Goal: Transaction & Acquisition: Register for event/course

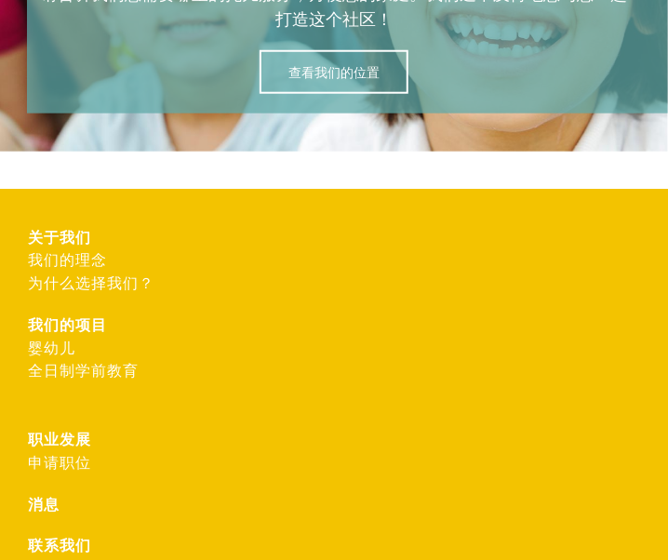
scroll to position [5436, 0]
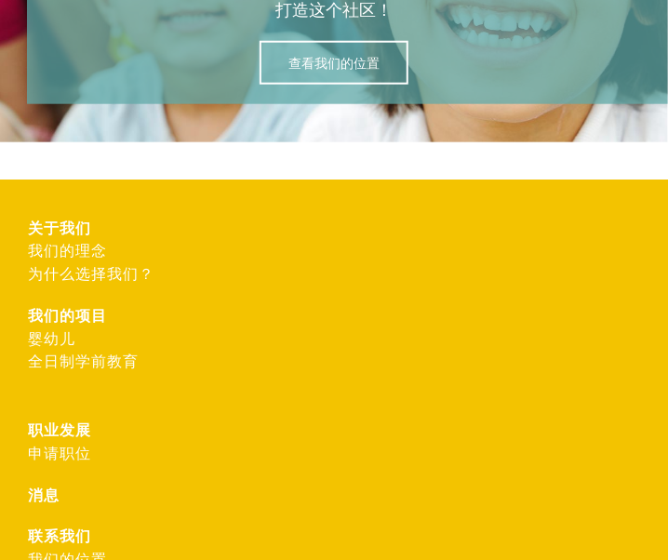
click at [52, 239] on font "我们的理念" at bounding box center [67, 249] width 79 height 21
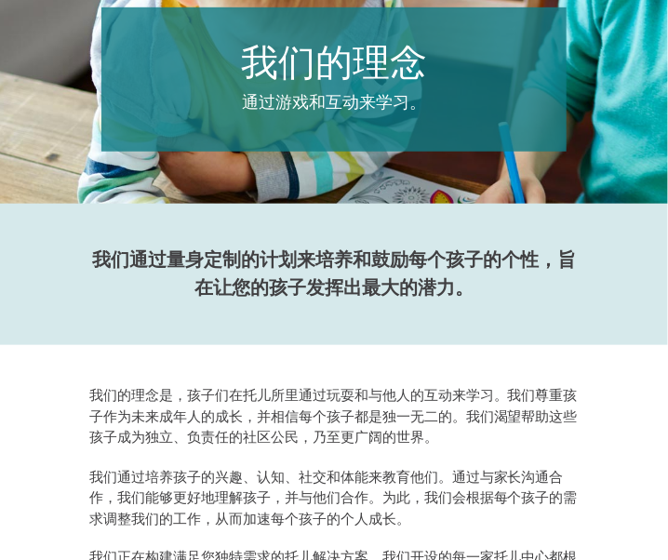
scroll to position [372, 0]
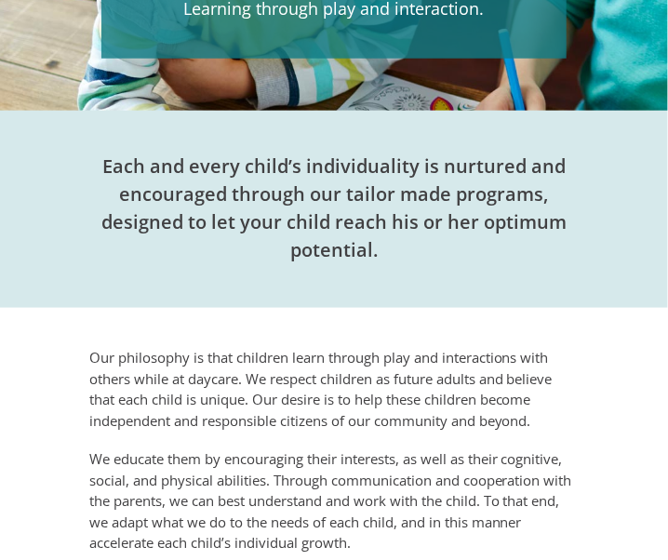
click at [99, 369] on p "Our philosophy is that children learn through play and interactions with others…" at bounding box center [333, 389] width 489 height 84
click at [89, 350] on p "Our philosophy is that children learn through play and interactions with others…" at bounding box center [333, 389] width 489 height 84
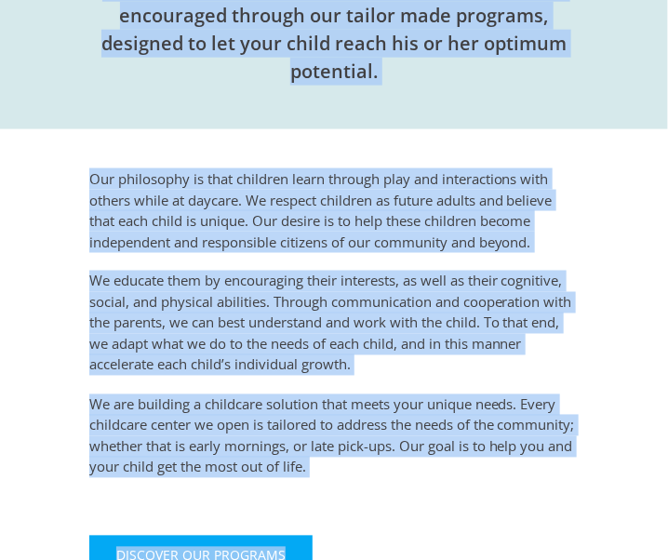
scroll to position [556, 0]
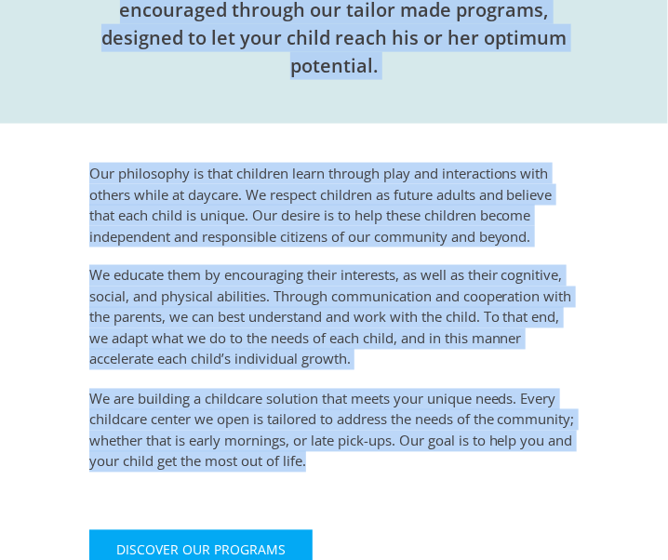
drag, startPoint x: 104, startPoint y: 164, endPoint x: 398, endPoint y: 461, distance: 417.8
click at [398, 461] on div "Our Philosophy Learning through play and interaction. Each and every child’s in…" at bounding box center [334, 163] width 612 height 967
copy div "Each and every child’s individuality is nurtured and encouraged through our tai…"
click at [623, 193] on div "Our philosophy is that children learn through play and interactions with others…" at bounding box center [334, 376] width 612 height 504
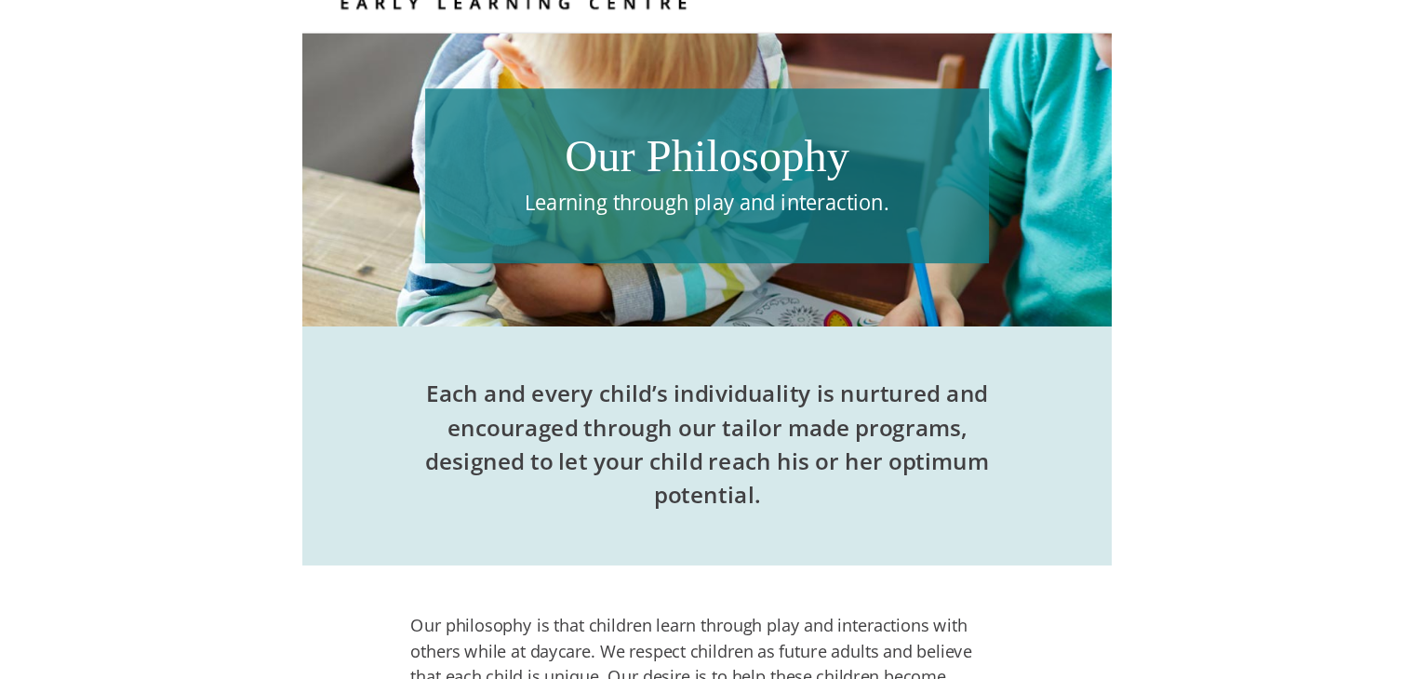
scroll to position [0, 0]
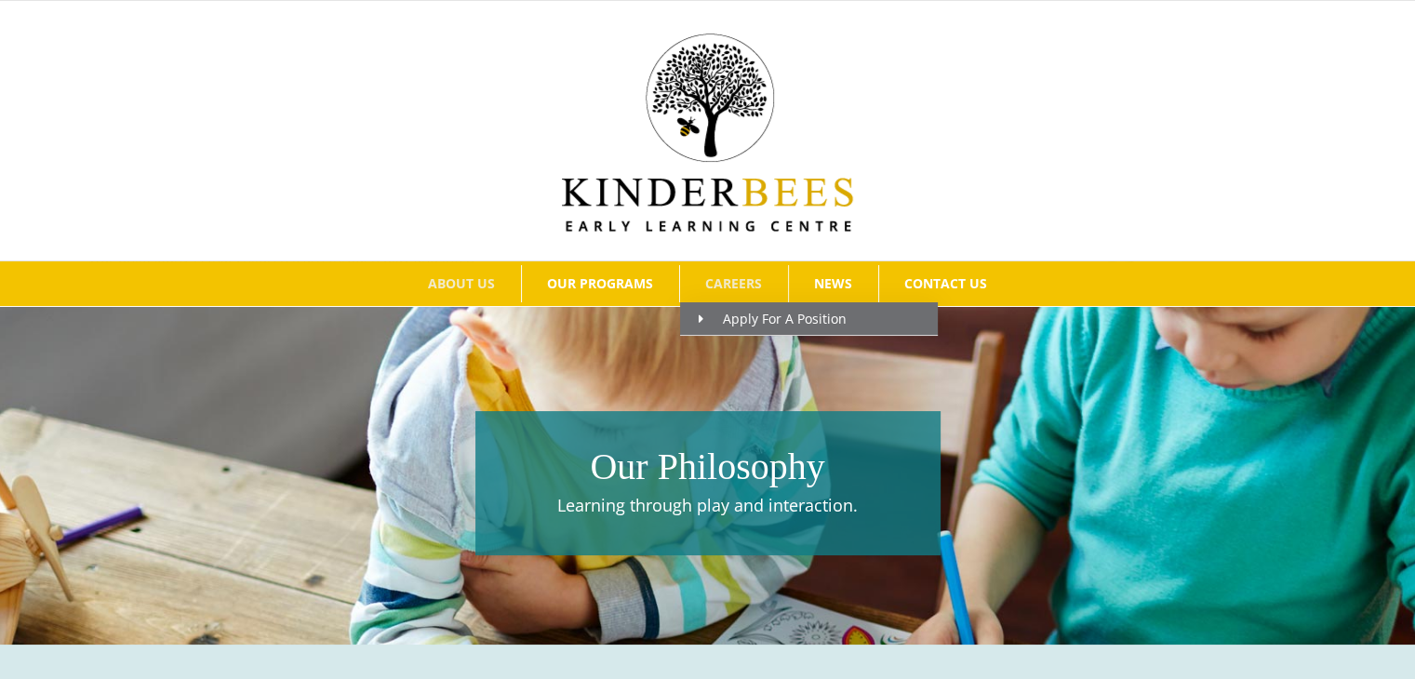
click at [667, 280] on span "CAREERS" at bounding box center [733, 283] width 57 height 13
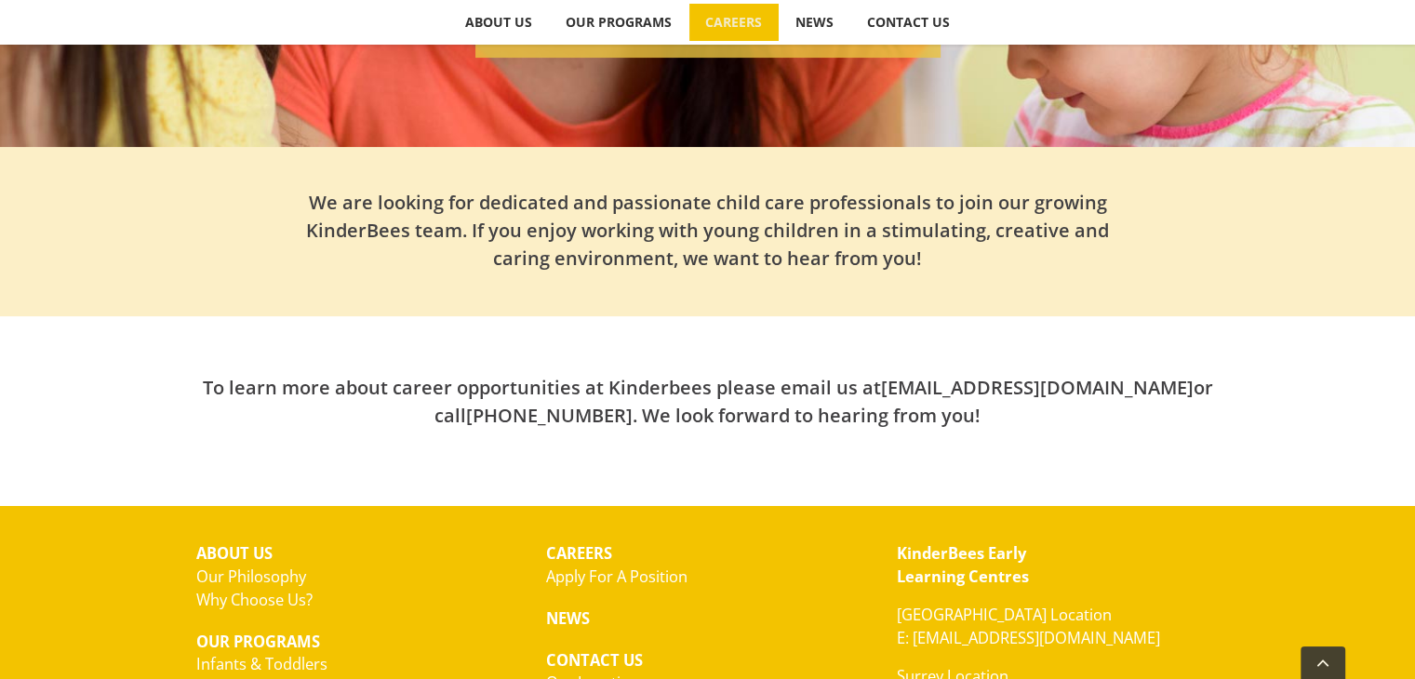
scroll to position [465, 0]
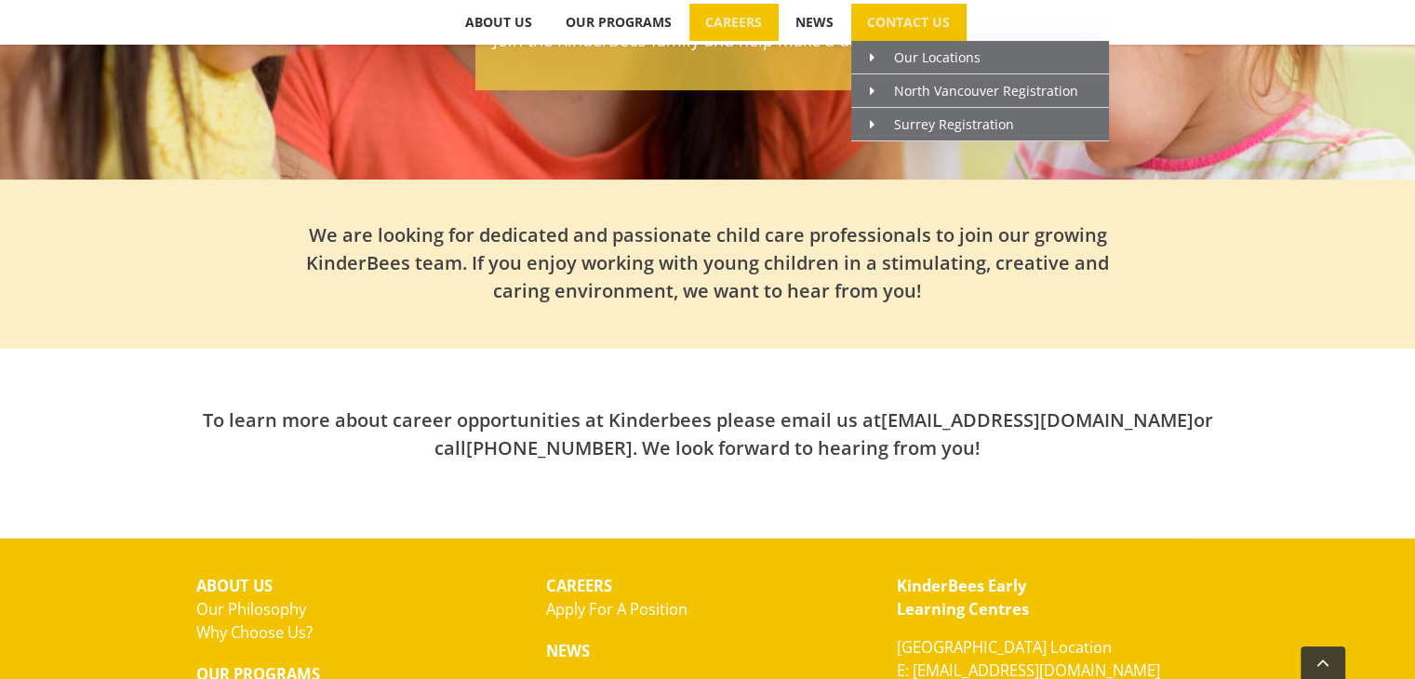
click at [903, 28] on span "CONTACT US" at bounding box center [908, 22] width 83 height 13
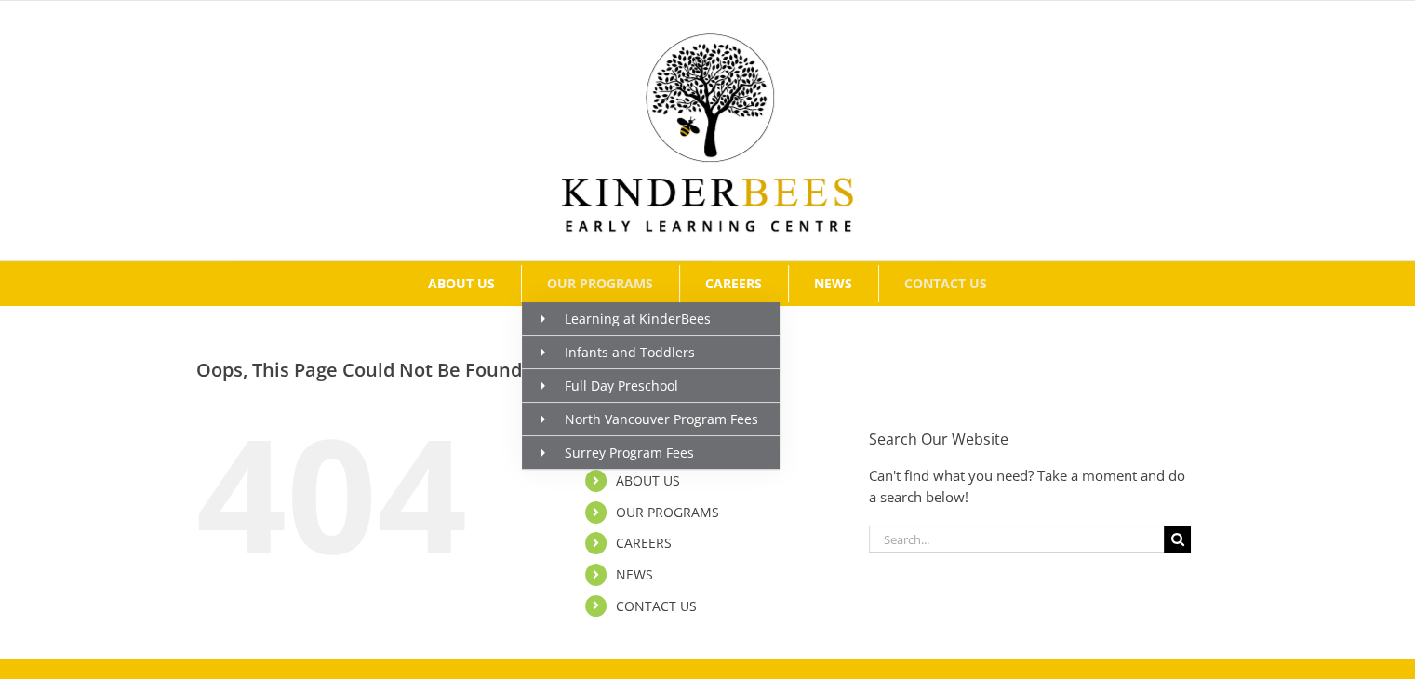
click at [589, 269] on link "OUR PROGRAMS" at bounding box center [600, 283] width 157 height 37
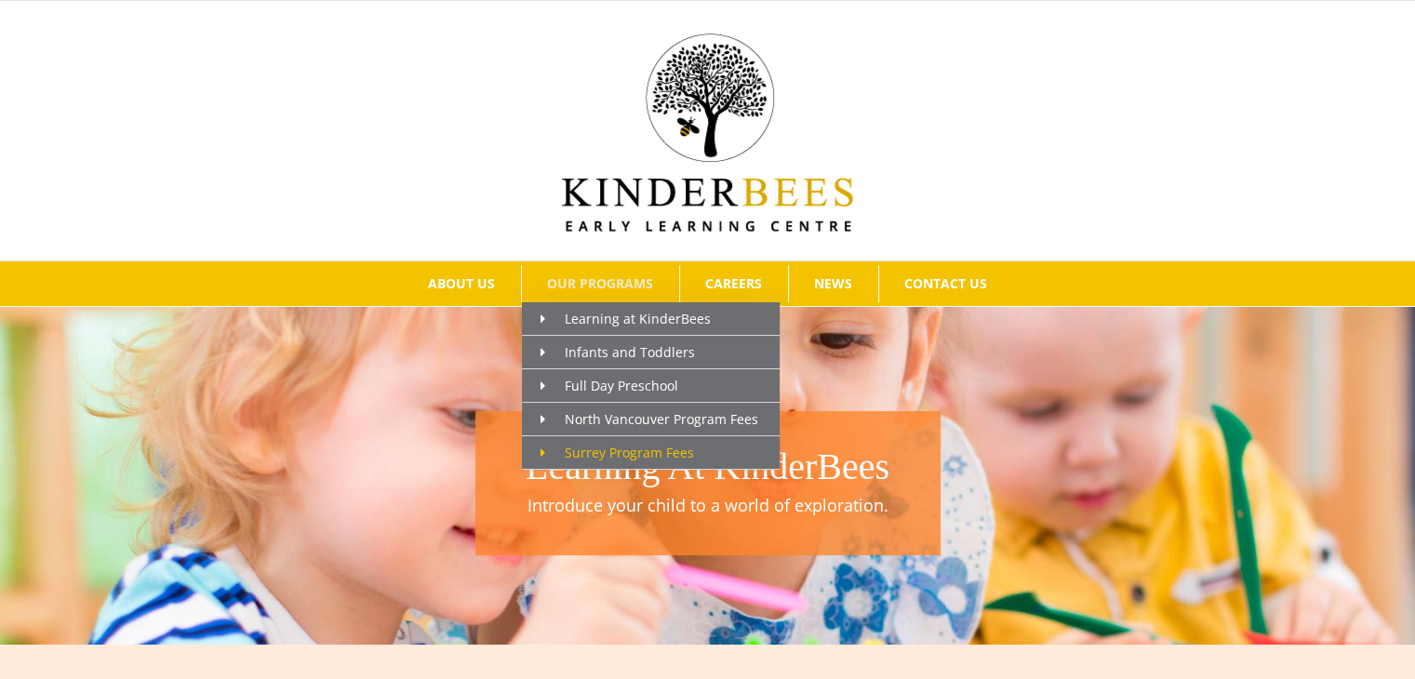
click at [604, 450] on span "Surrey Program Fees" at bounding box center [618, 453] width 154 height 18
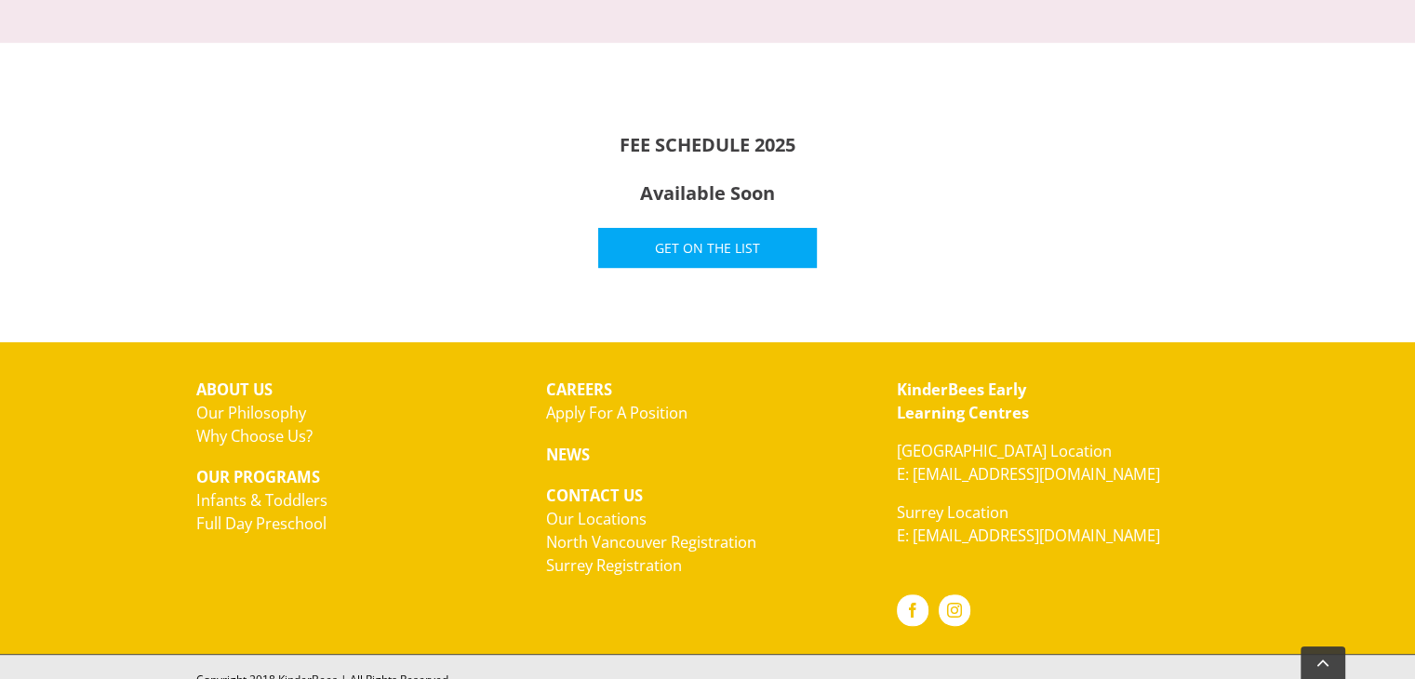
scroll to position [743, 0]
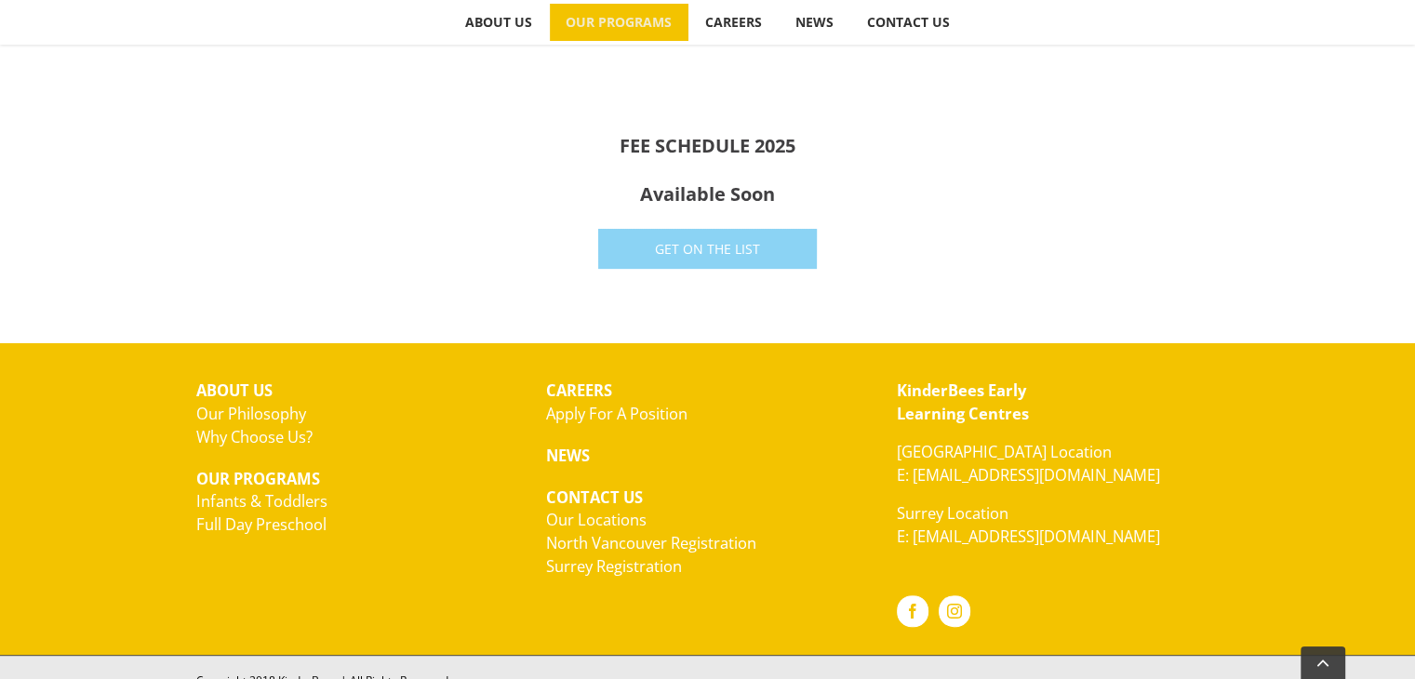
click at [786, 261] on link "Get On The List" at bounding box center [707, 249] width 219 height 40
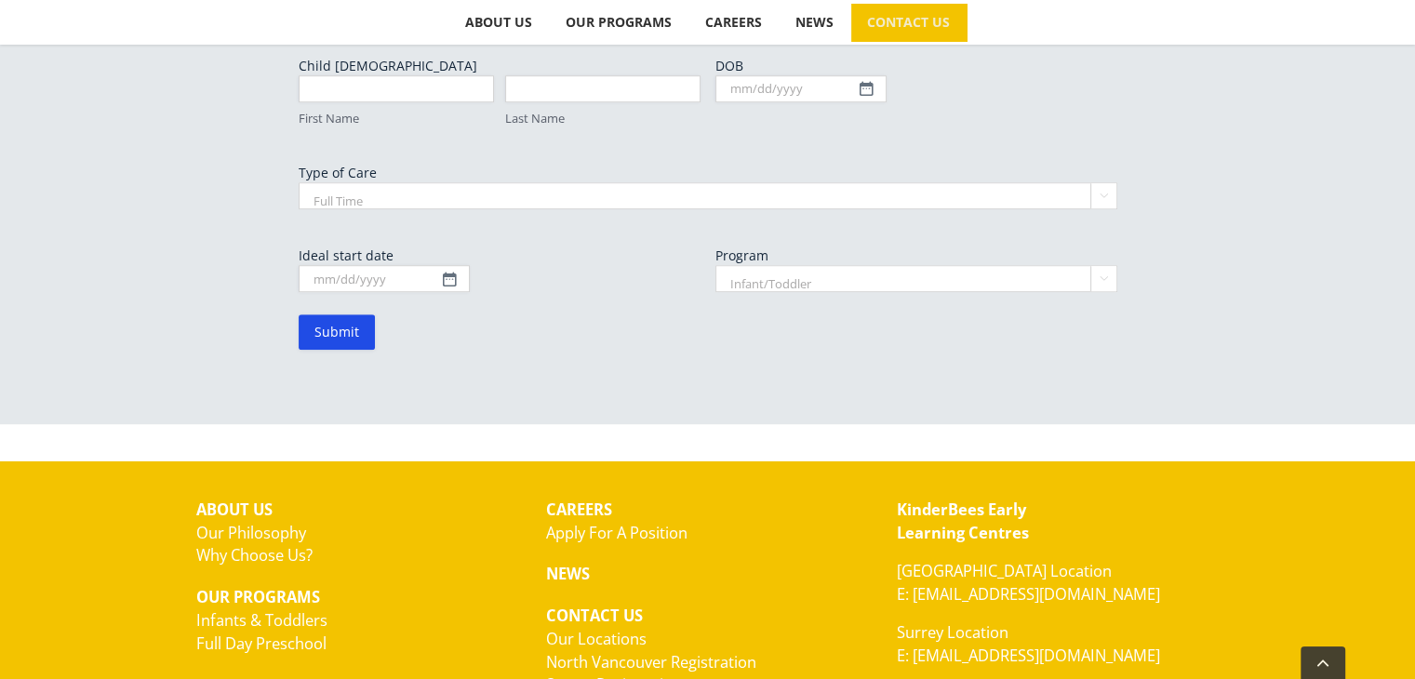
scroll to position [1343, 0]
